Goal: Task Accomplishment & Management: Manage account settings

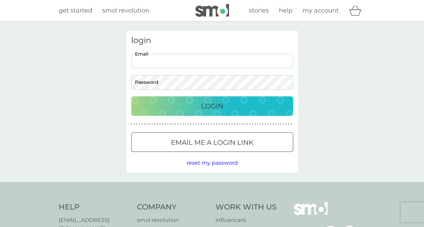
click at [152, 60] on input "Email" at bounding box center [212, 61] width 162 height 15
type input "lucybeattie@outlook.com"
click at [131, 96] on button "Login" at bounding box center [212, 106] width 162 height 20
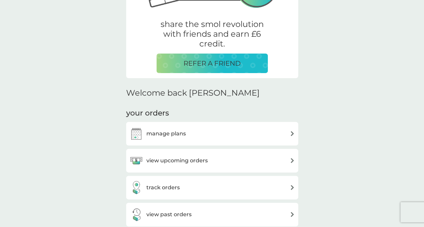
scroll to position [123, 0]
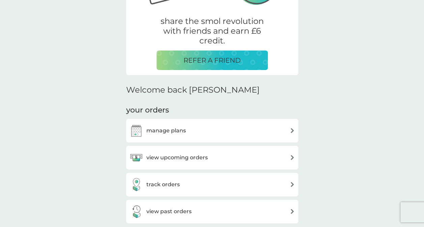
click at [167, 133] on h3 "manage plans" at bounding box center [165, 131] width 39 height 9
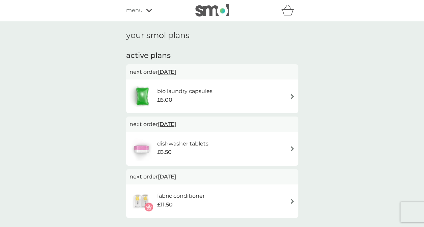
click at [173, 78] on span "[DATE]" at bounding box center [167, 71] width 18 height 13
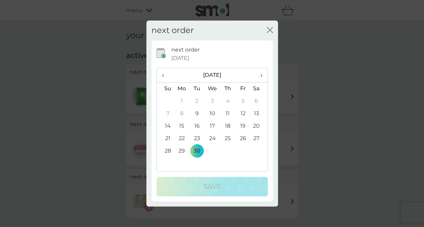
click at [196, 114] on td "9" at bounding box center [196, 114] width 15 height 12
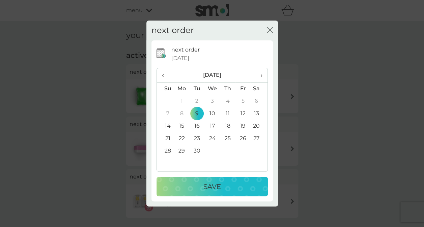
click at [181, 116] on td "8" at bounding box center [182, 114] width 16 height 12
click at [212, 187] on p "Save" at bounding box center [212, 186] width 18 height 11
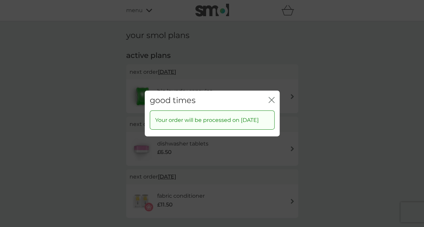
click at [274, 97] on icon "close" at bounding box center [273, 99] width 3 height 5
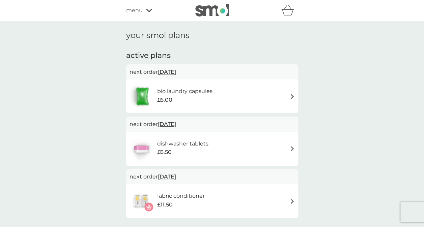
click at [175, 127] on span "[DATE]" at bounding box center [167, 124] width 18 height 13
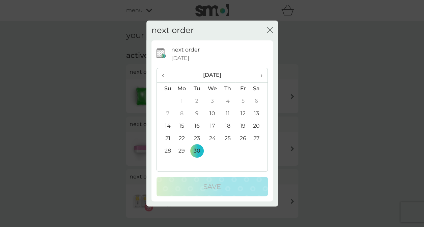
click at [263, 75] on th "›" at bounding box center [258, 75] width 17 height 15
click at [244, 128] on td "17" at bounding box center [242, 126] width 15 height 12
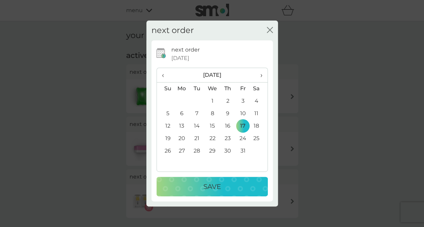
click at [239, 185] on div "Save" at bounding box center [212, 186] width 98 height 11
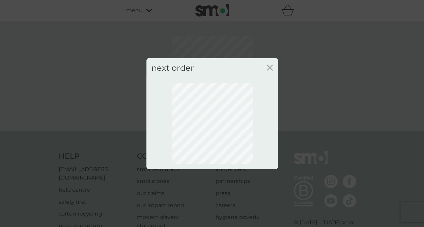
click at [269, 67] on icon "close" at bounding box center [268, 67] width 3 height 5
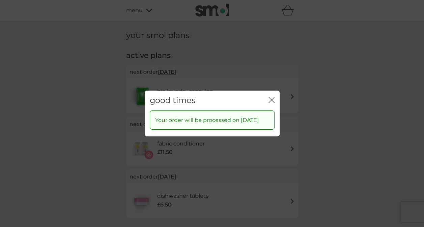
click at [273, 97] on icon "close" at bounding box center [273, 99] width 3 height 5
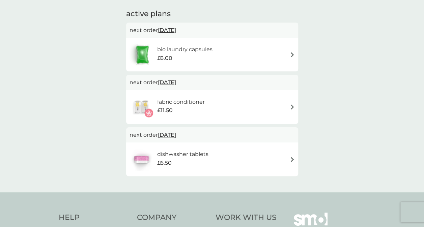
scroll to position [43, 0]
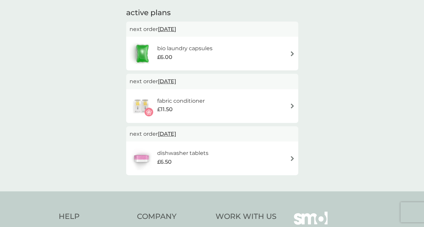
click at [176, 82] on span "[DATE]" at bounding box center [167, 81] width 18 height 13
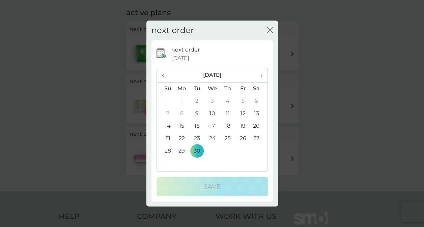
click at [265, 30] on div "next order close" at bounding box center [212, 31] width 132 height 20
click at [269, 27] on icon "close" at bounding box center [270, 30] width 6 height 6
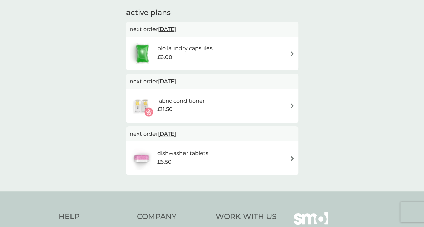
click at [275, 104] on div "fabric conditioner £11.50" at bounding box center [212, 106] width 165 height 24
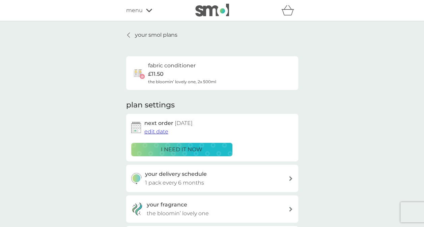
click at [275, 104] on div "plan settings next order [DATE] edit date i need it now your delivery schedule …" at bounding box center [212, 190] width 172 height 181
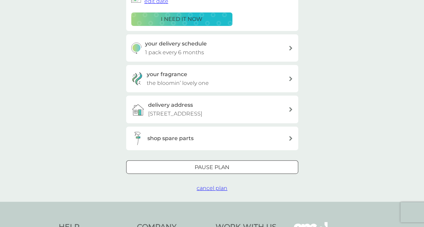
scroll to position [132, 0]
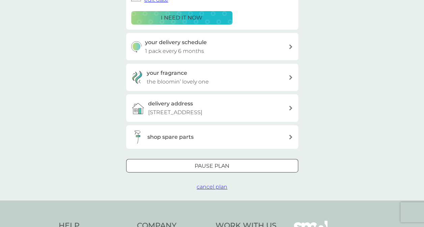
click at [209, 188] on span "cancel plan" at bounding box center [212, 187] width 31 height 6
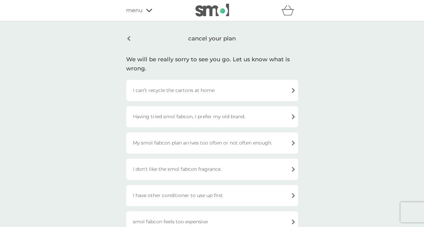
scroll to position [7, 0]
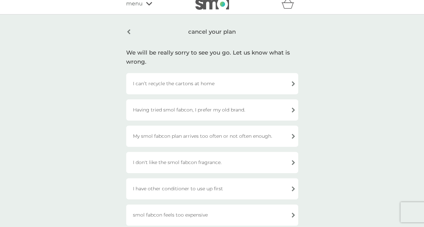
click at [173, 113] on div "Having tried smol fabcon, I prefer my old brand." at bounding box center [212, 110] width 172 height 21
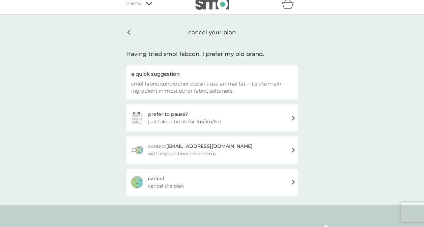
click at [179, 180] on div "[PERSON_NAME] the plan" at bounding box center [212, 182] width 172 height 27
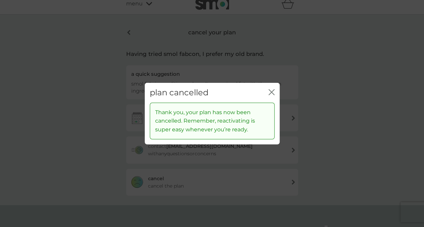
click at [270, 94] on icon "close" at bounding box center [272, 92] width 6 height 6
